Goal: Transaction & Acquisition: Download file/media

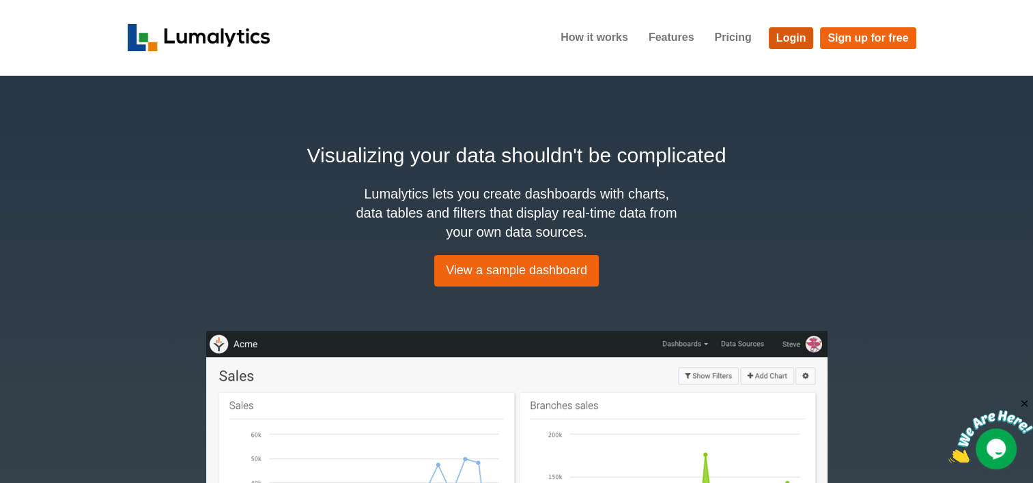
click at [717, 39] on link "Login" at bounding box center [791, 38] width 45 height 22
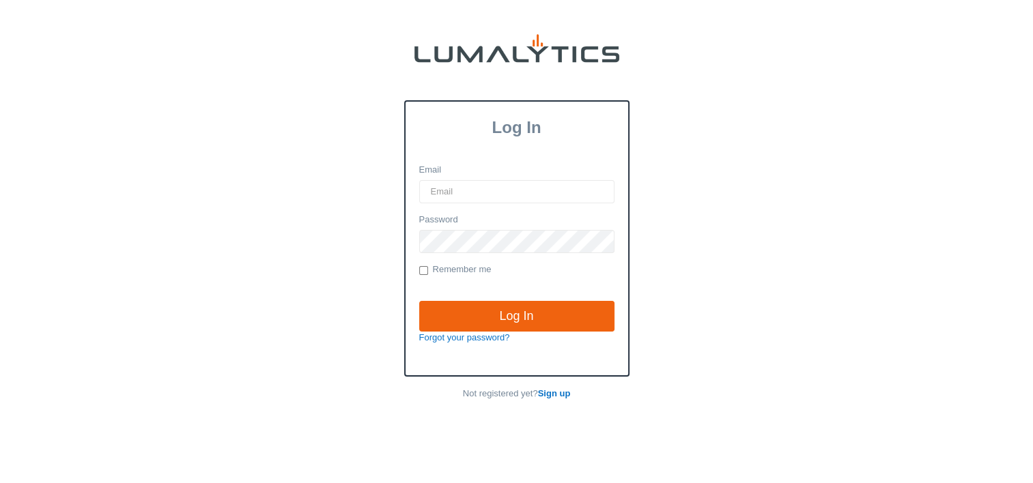
click at [462, 195] on input "Email" at bounding box center [516, 191] width 195 height 23
type input "twheeler@valleytruckparts.com"
click at [419, 301] on input "Log In" at bounding box center [516, 316] width 195 height 31
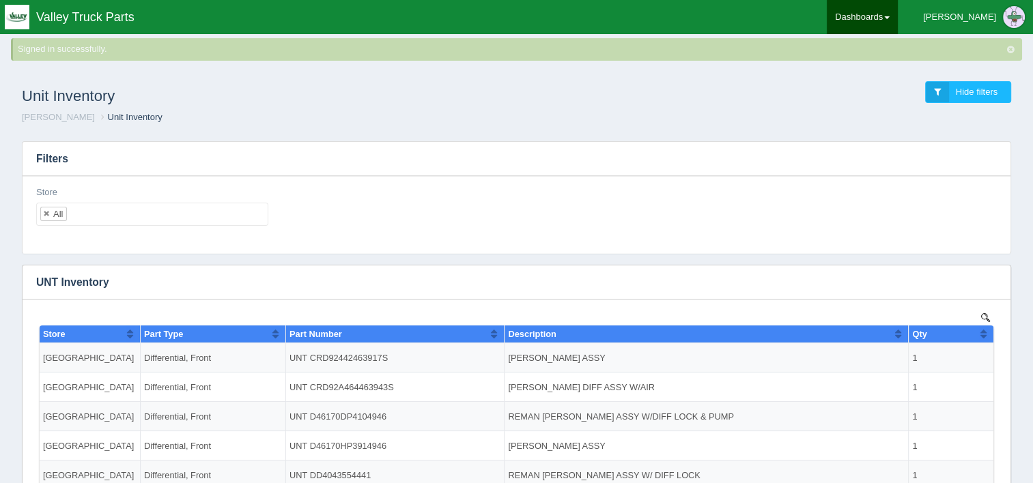
click at [898, 14] on link "Dashboards" at bounding box center [862, 17] width 71 height 34
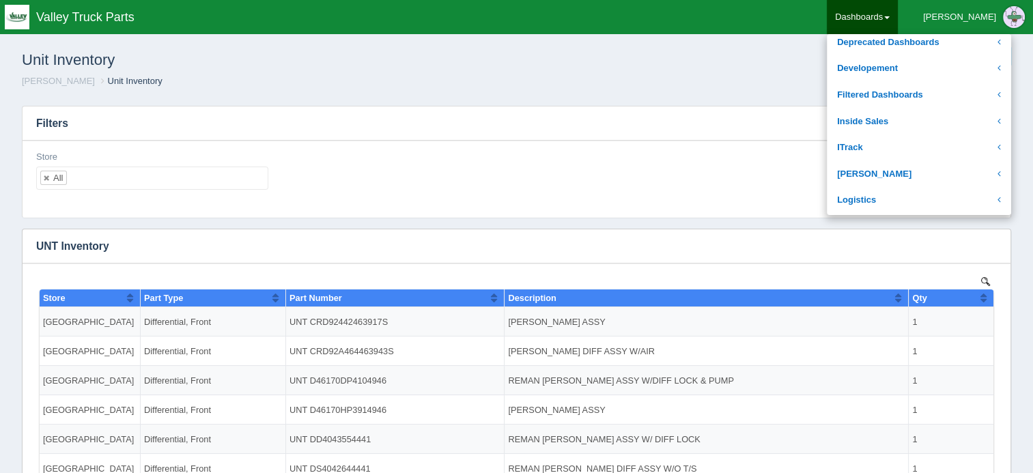
scroll to position [205, 0]
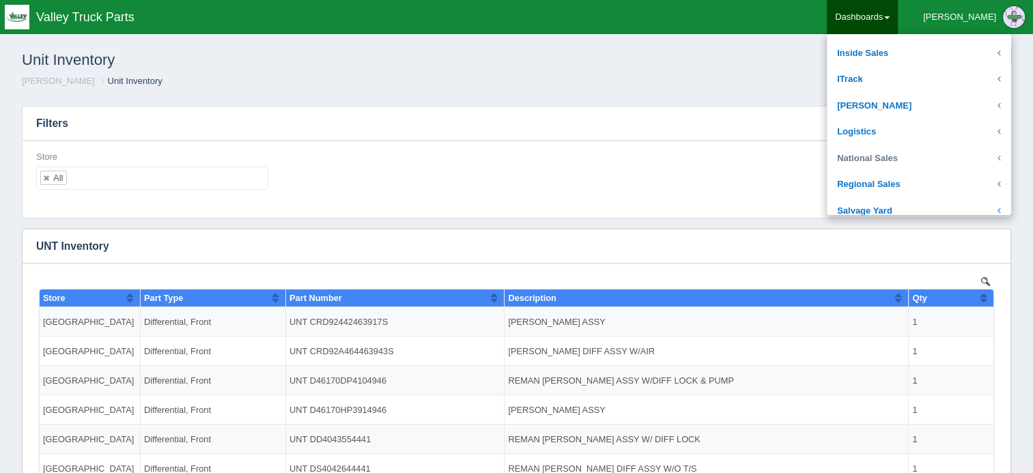
click at [938, 148] on link "National Sales" at bounding box center [919, 158] width 184 height 27
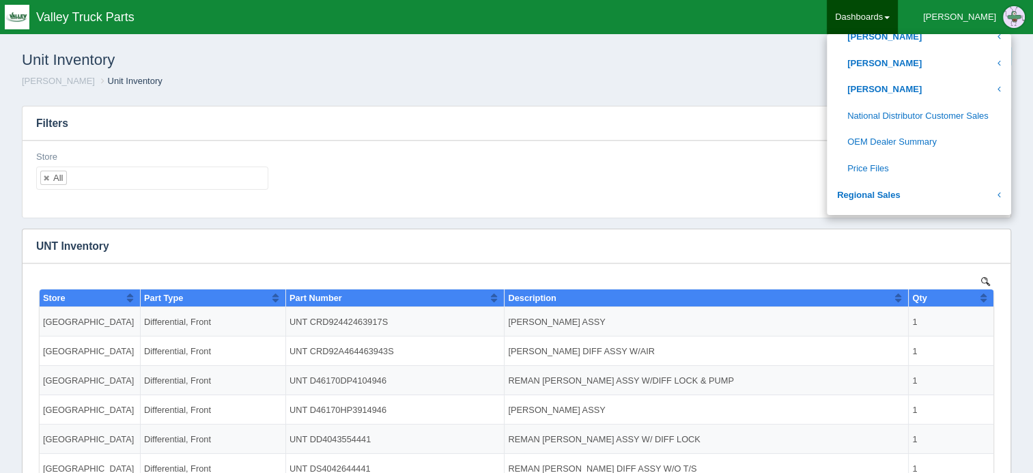
scroll to position [751, 0]
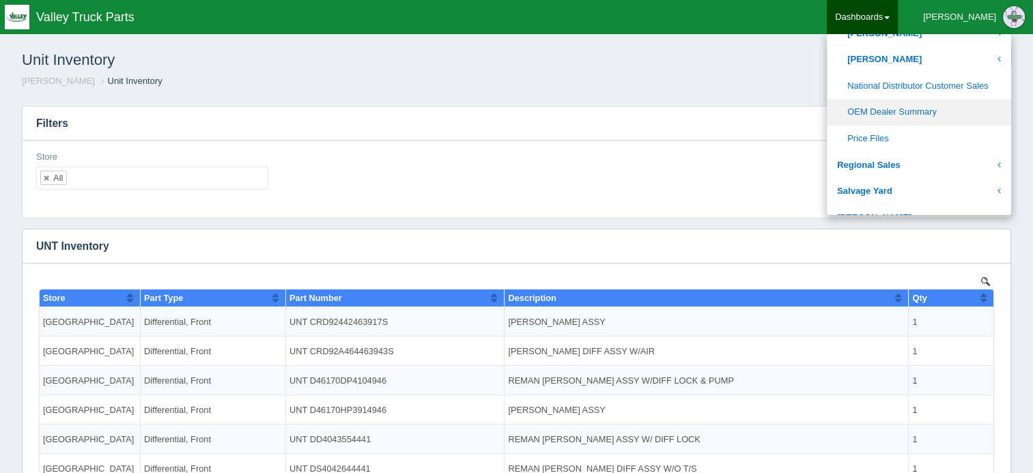
click at [948, 112] on link "OEM Dealer Summary" at bounding box center [919, 112] width 184 height 27
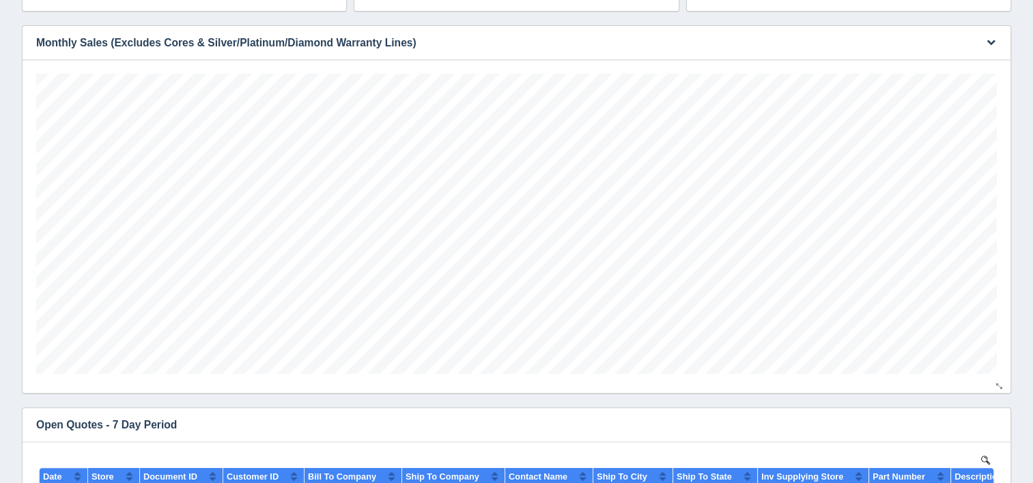
scroll to position [410, 0]
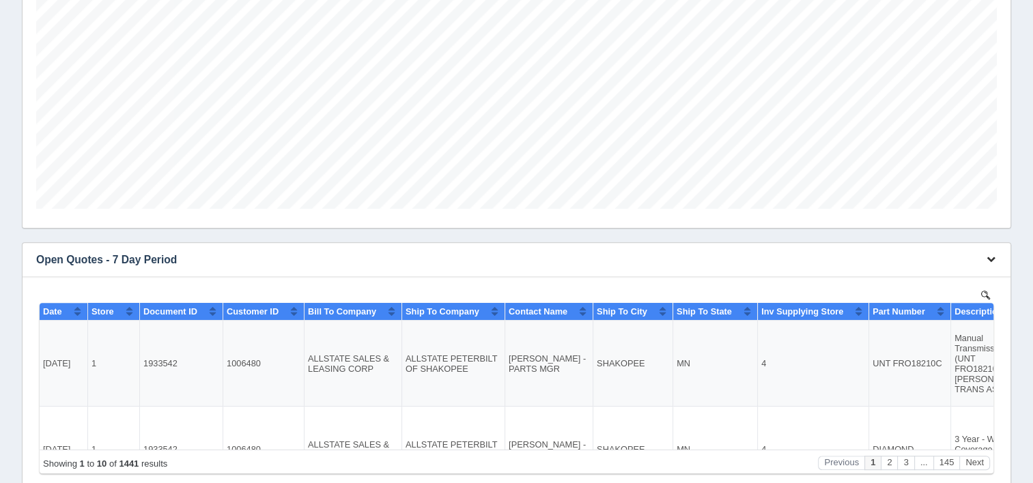
click at [992, 265] on button "button" at bounding box center [991, 259] width 18 height 21
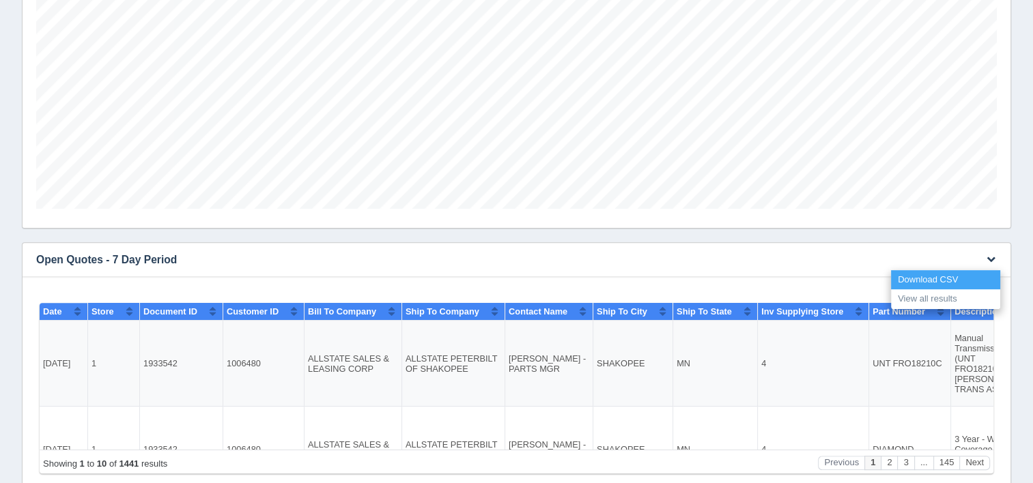
click at [945, 279] on link "Download CSV" at bounding box center [945, 280] width 109 height 20
